Goal: Find specific page/section: Find specific page/section

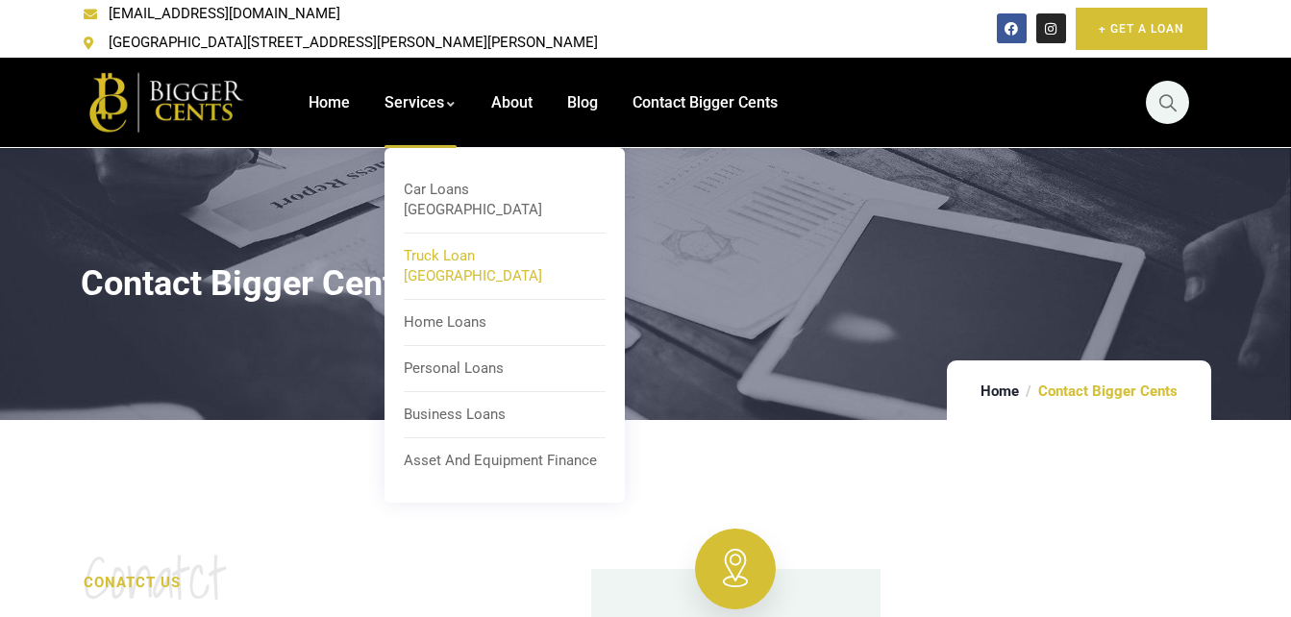
click at [427, 247] on span "Truck Loan [GEOGRAPHIC_DATA]" at bounding box center [473, 265] width 138 height 37
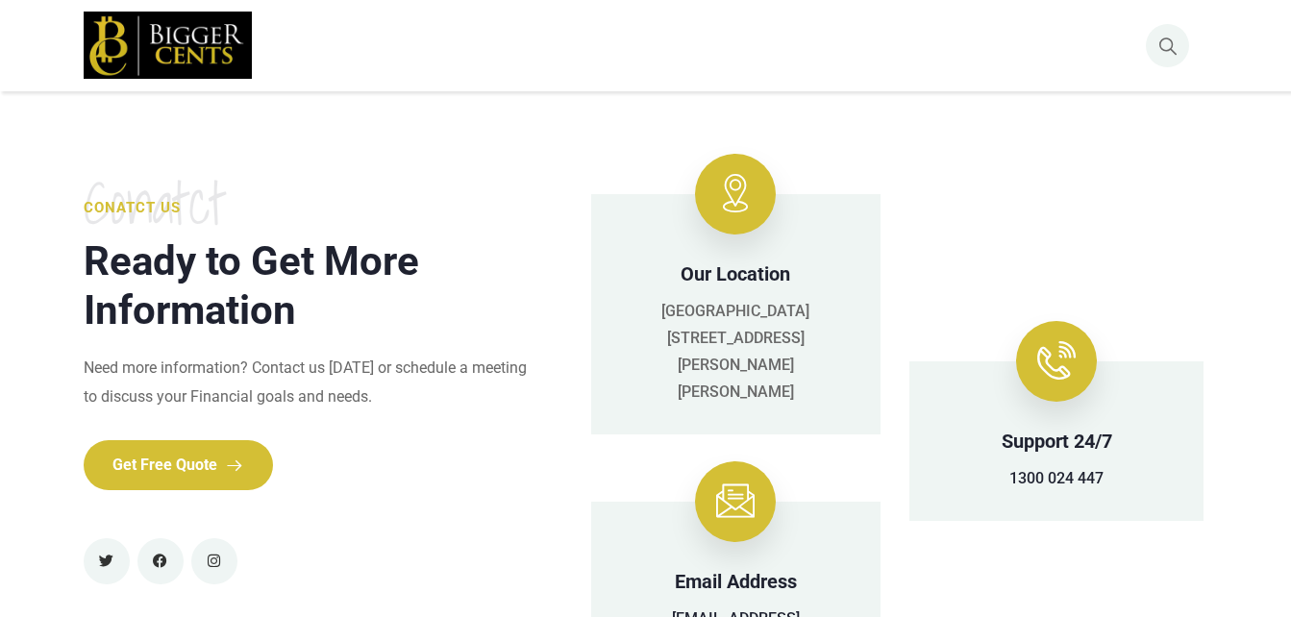
scroll to position [384, 0]
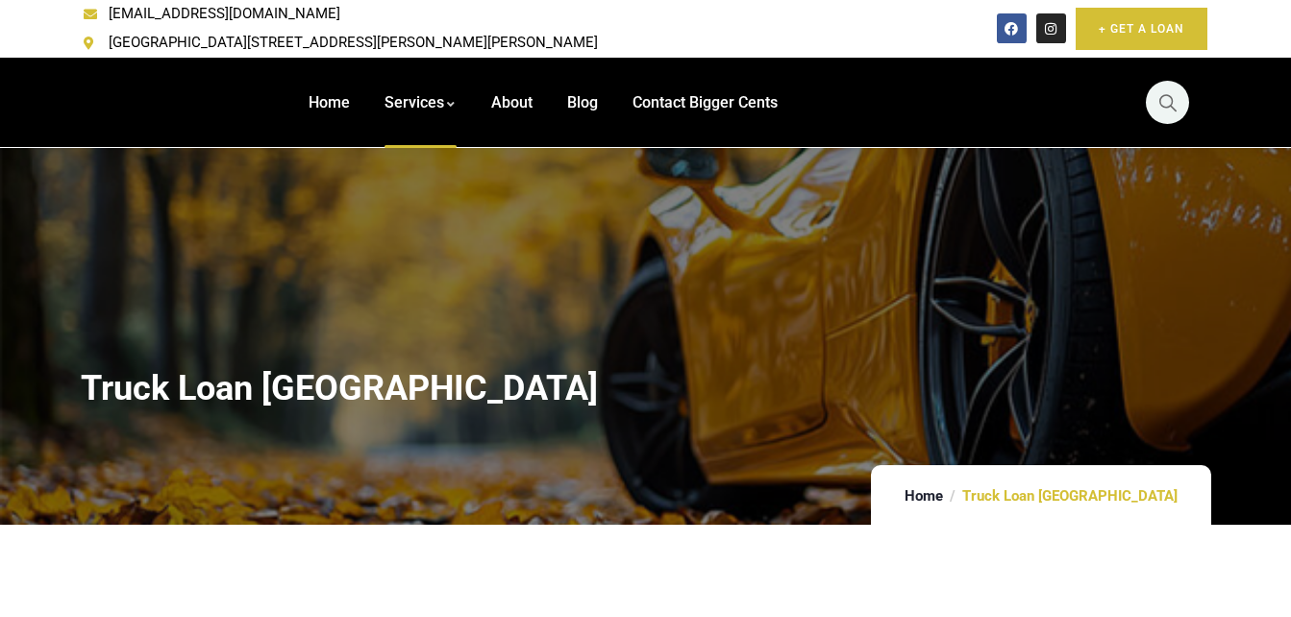
scroll to position [1056, 0]
